Goal: Task Accomplishment & Management: Use online tool/utility

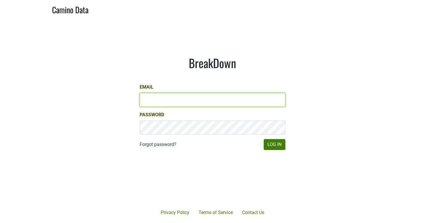
click at [185, 103] on input "Email" at bounding box center [213, 100] width 146 height 14
type input "luke@kivelstadtcellars.com"
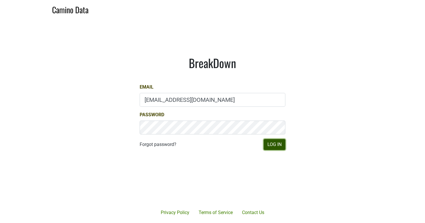
click at [278, 143] on button "Log In" at bounding box center [275, 144] width 22 height 11
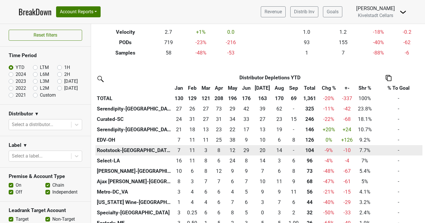
scroll to position [94, 0]
